Goal: Information Seeking & Learning: Understand process/instructions

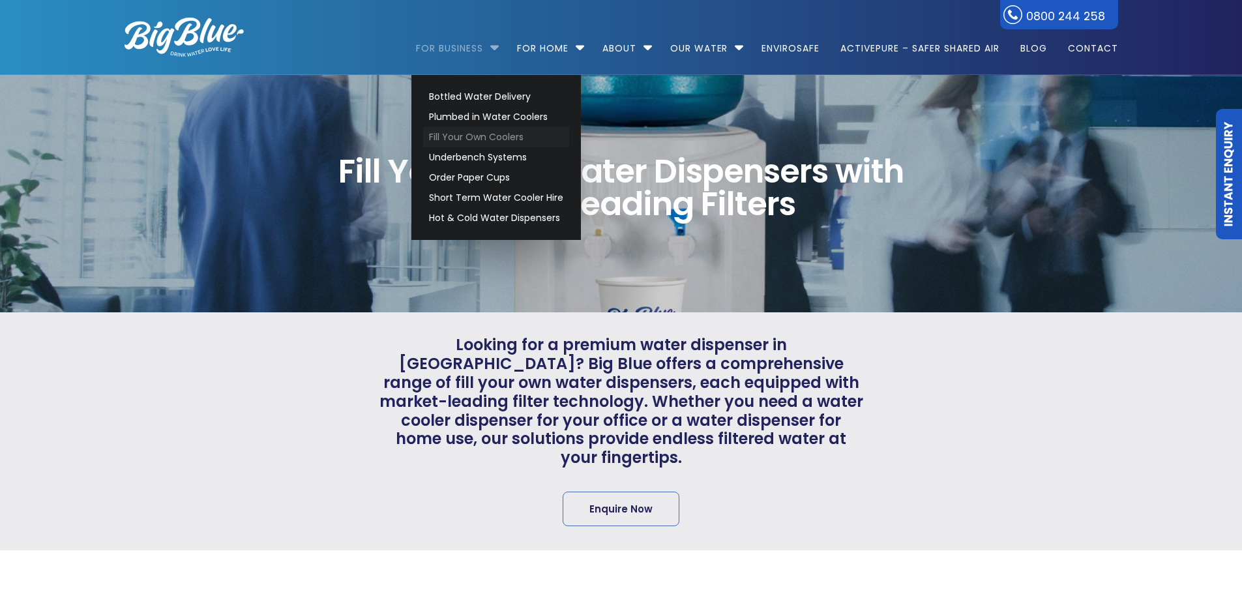
click at [462, 134] on link "Fill Your Own Coolers" at bounding box center [496, 137] width 146 height 20
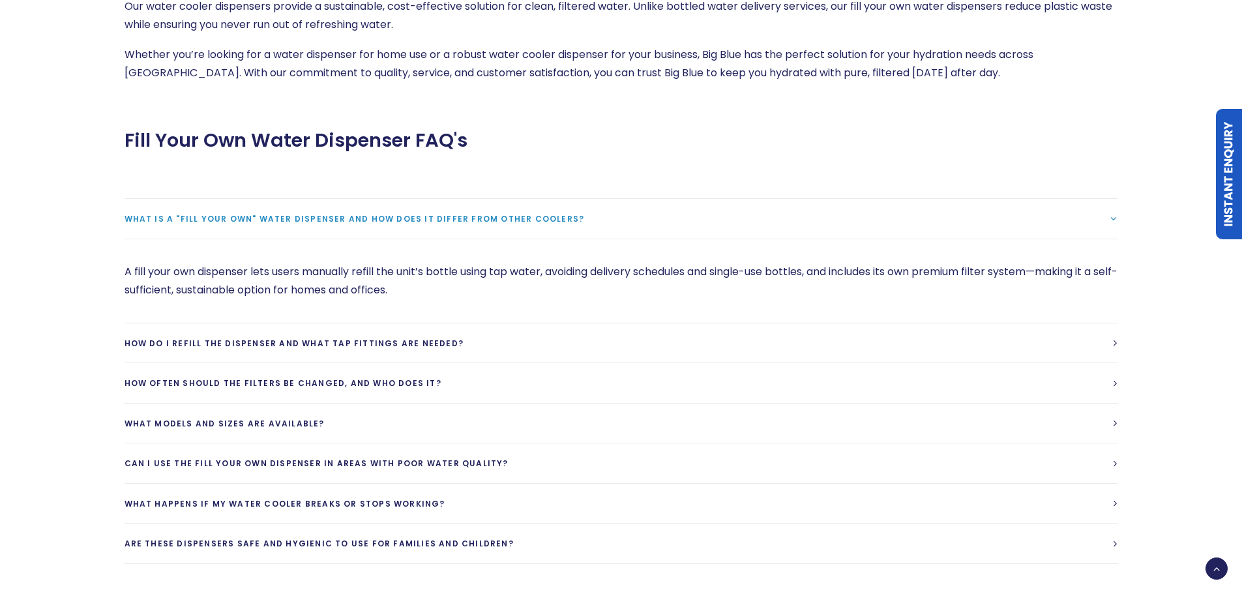
scroll to position [2870, 0]
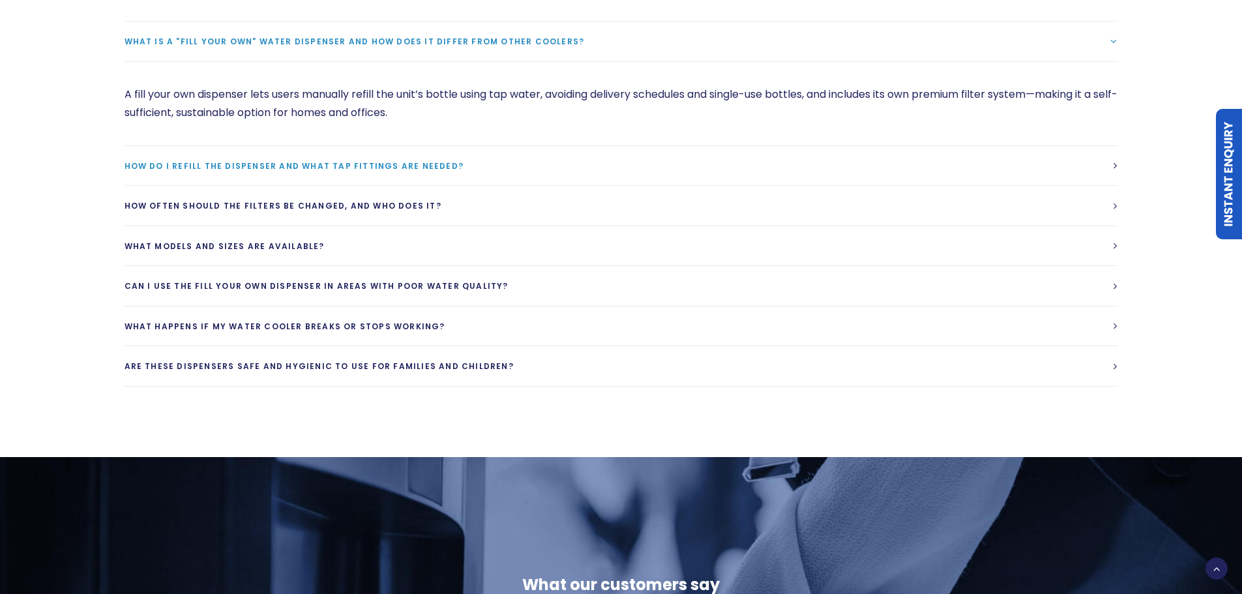
click at [275, 160] on span "How do I refill the dispenser and what tap fittings are needed?" at bounding box center [295, 165] width 340 height 11
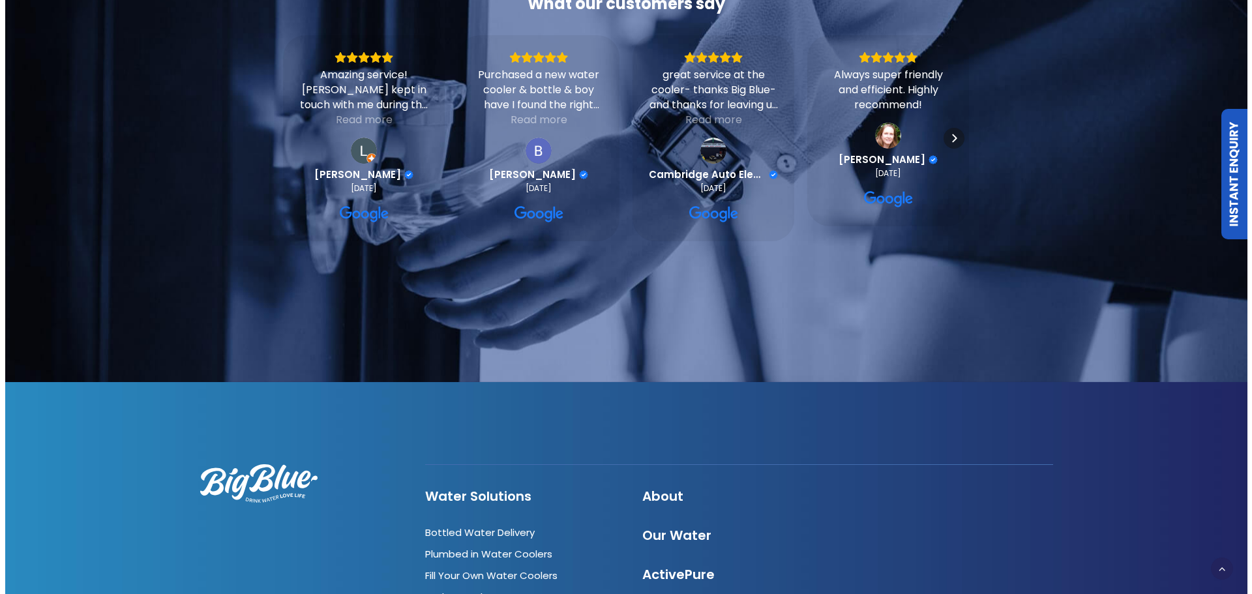
scroll to position [3250, 0]
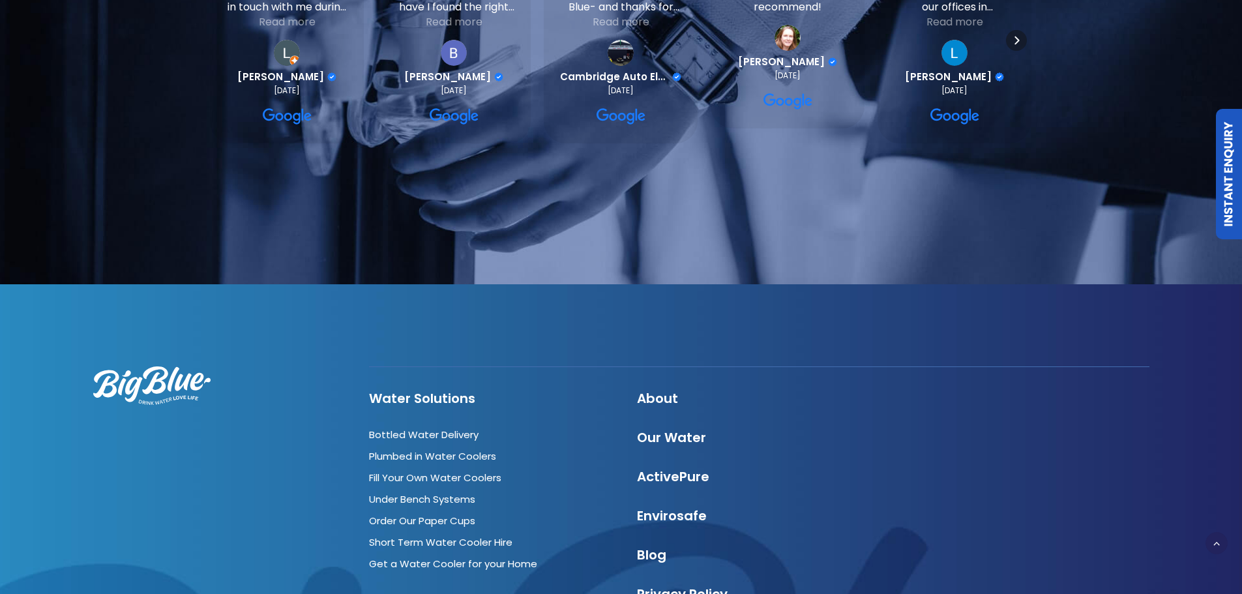
scroll to position [3612, 0]
